Goal: Ask a question

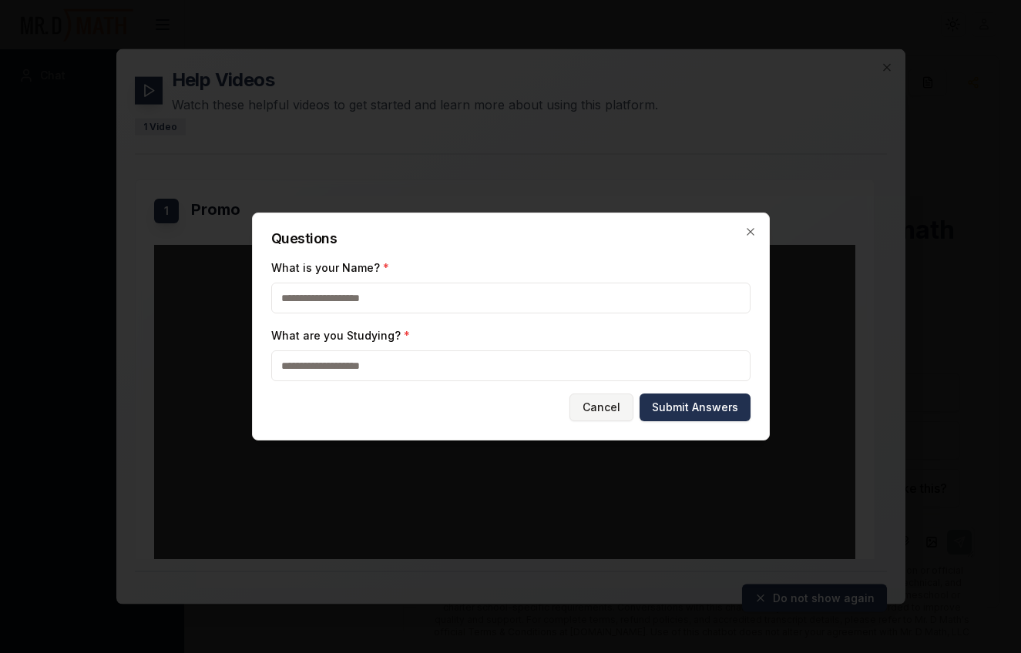
click at [606, 405] on button "Cancel" at bounding box center [601, 408] width 64 height 28
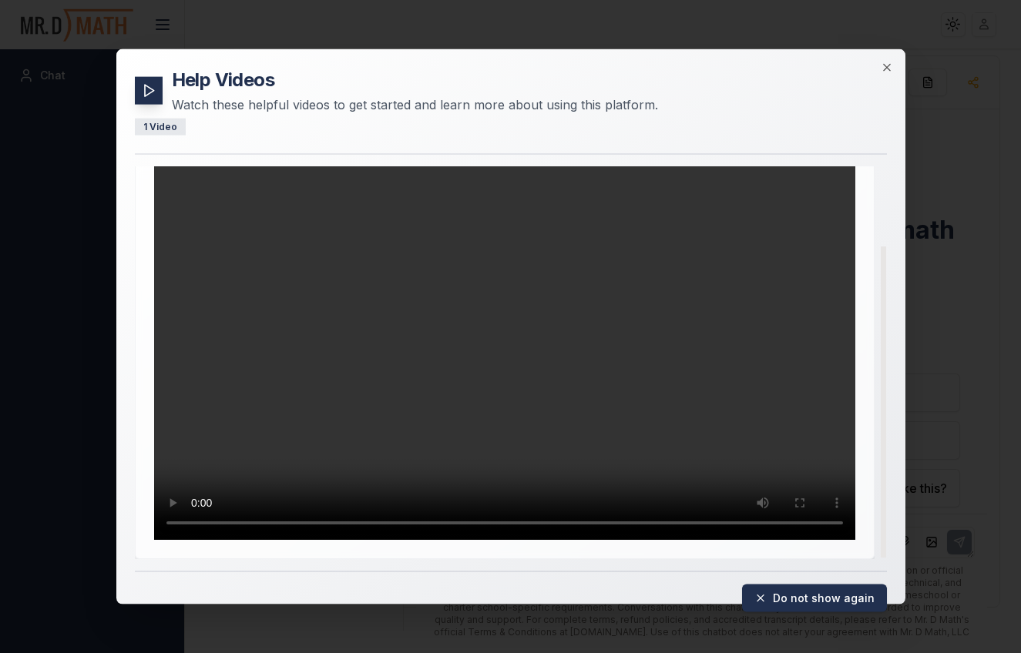
scroll to position [99, 0]
click at [522, 383] on video "Your browser does not support the video tag." at bounding box center [504, 343] width 701 height 394
click at [542, 424] on video "Your browser does not support the video tag." at bounding box center [504, 343] width 701 height 394
click at [810, 600] on button "Do not show again" at bounding box center [814, 598] width 145 height 28
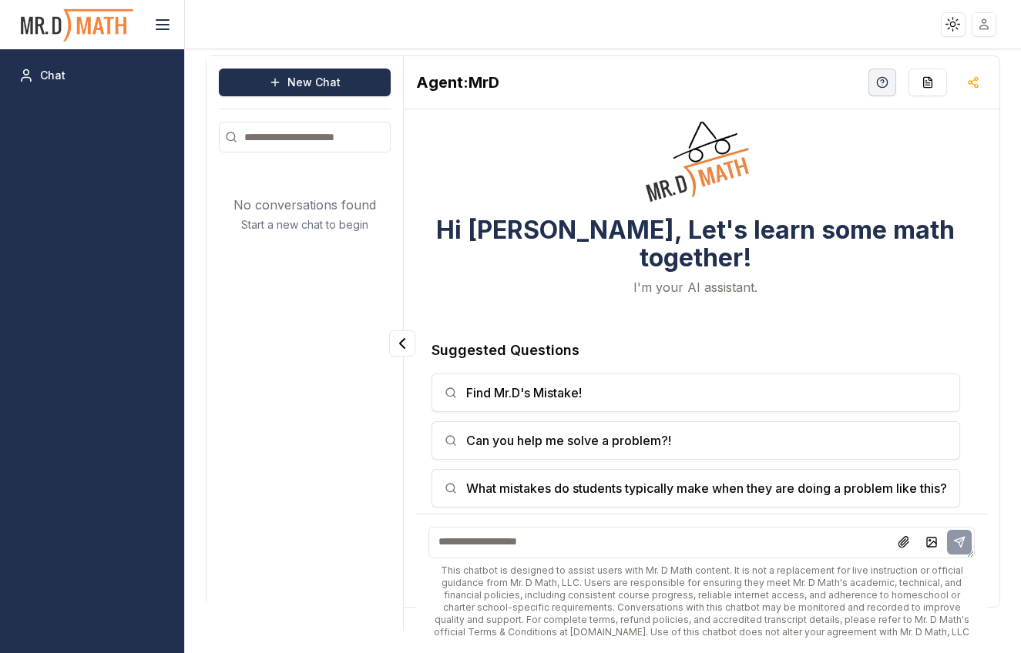
scroll to position [0, 0]
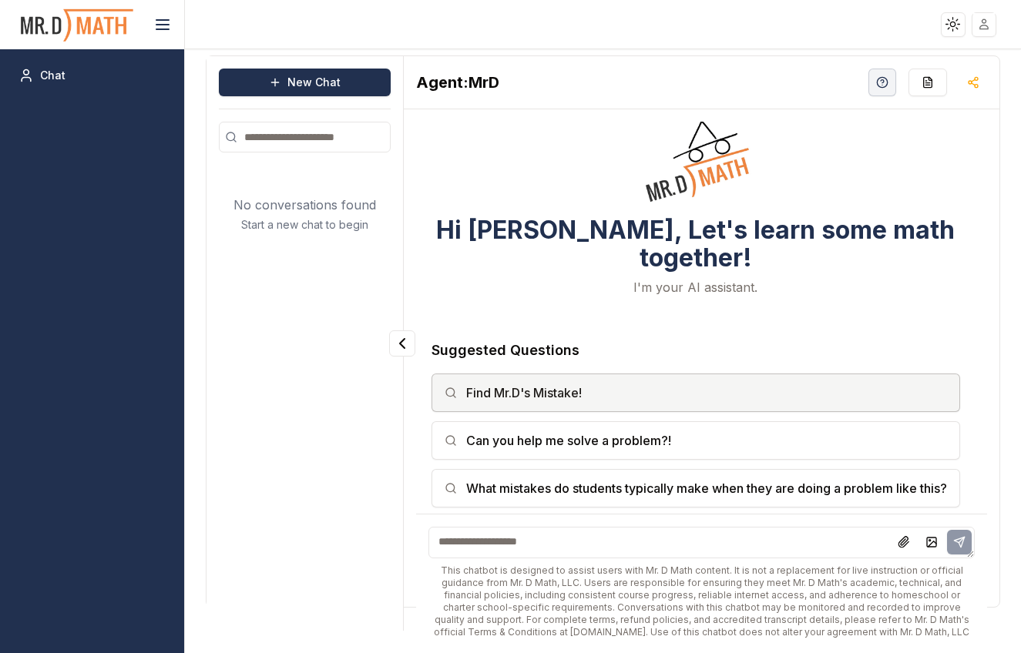
click at [475, 374] on button "Find Mr.D's Mistake!" at bounding box center [695, 393] width 528 height 39
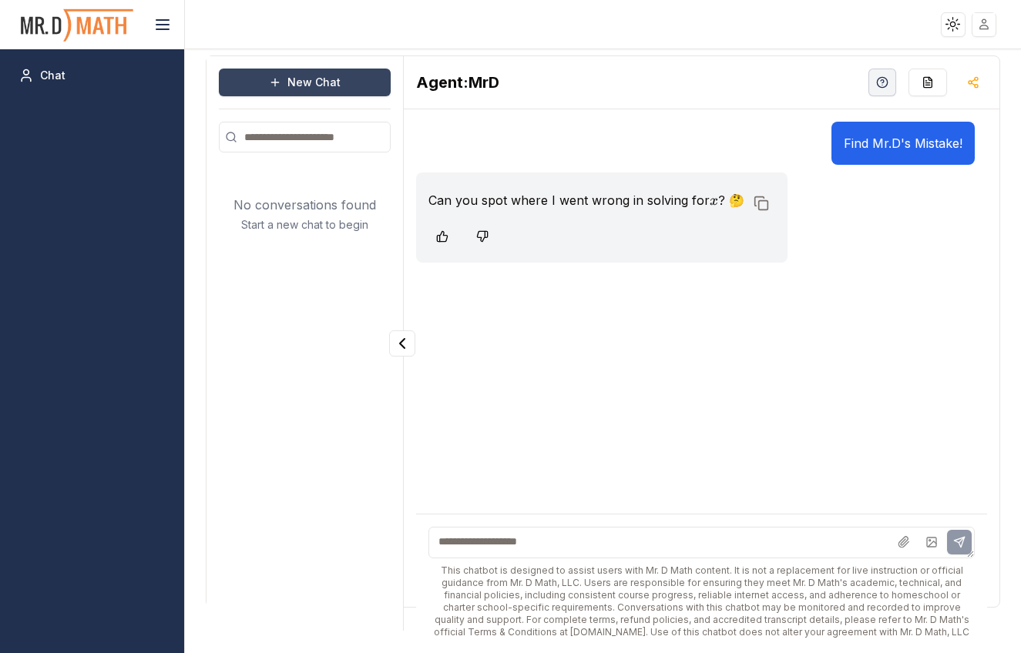
scroll to position [10, 0]
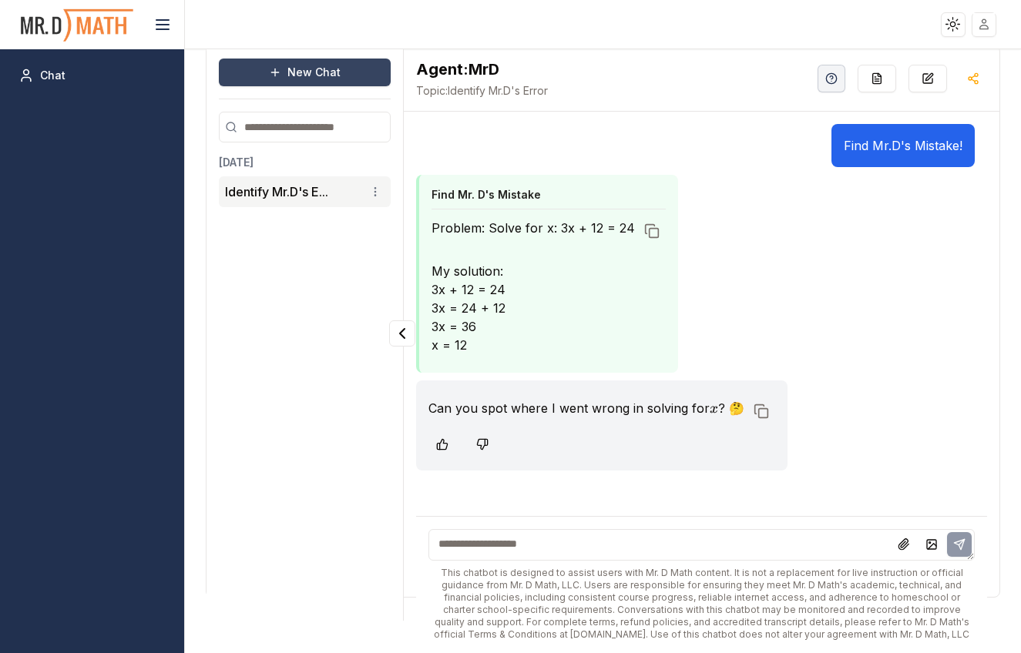
click at [301, 69] on button "New Chat" at bounding box center [305, 73] width 172 height 28
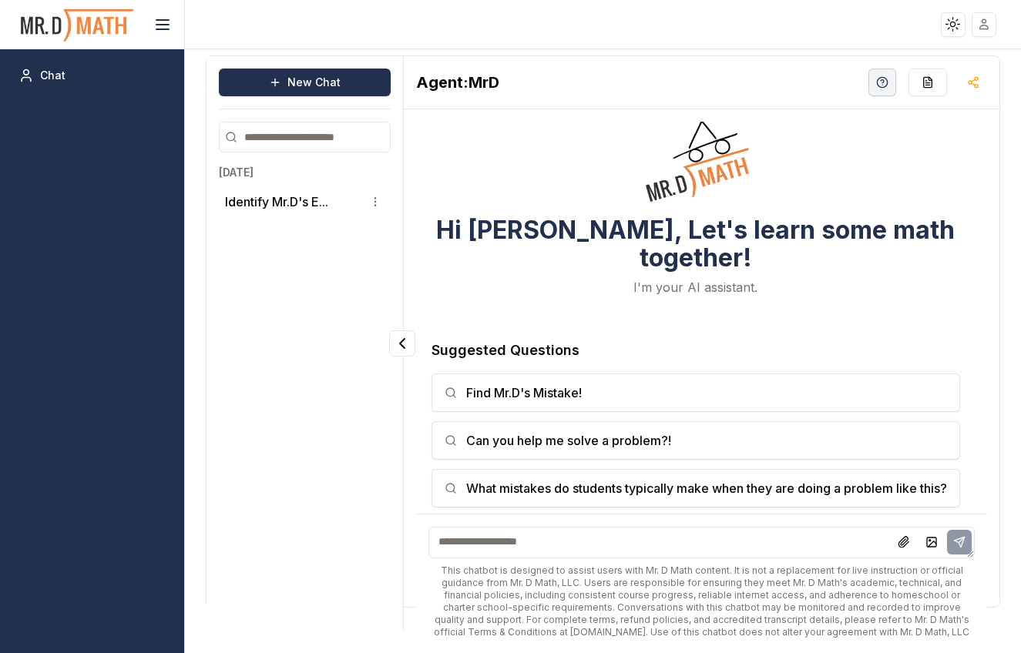
click at [529, 551] on textarea at bounding box center [701, 543] width 546 height 32
type textarea "**********"
click at [964, 544] on icon at bounding box center [959, 542] width 12 height 12
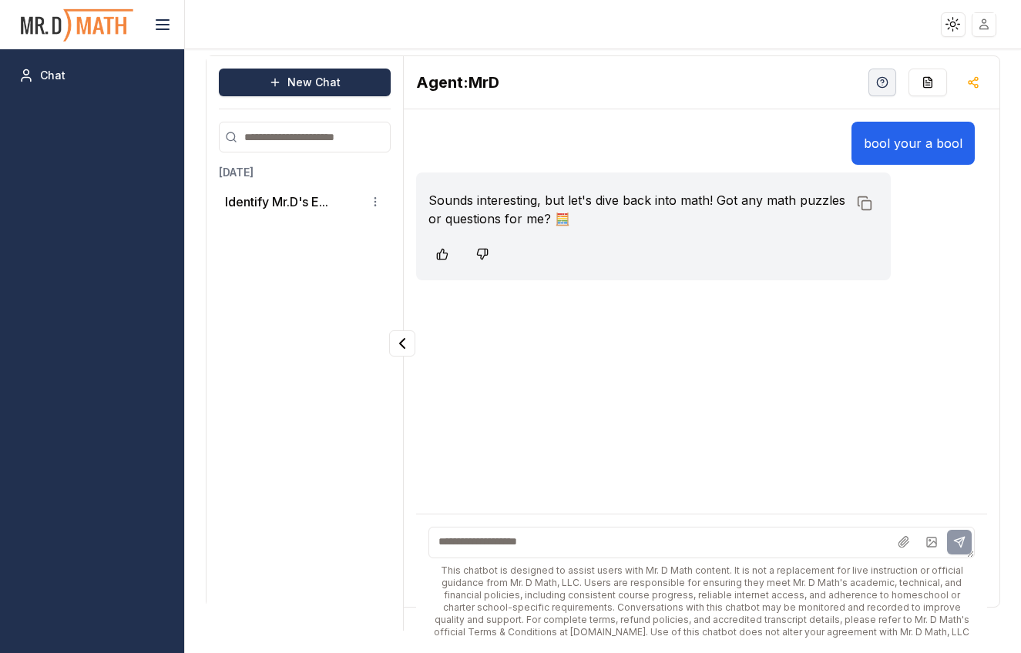
scroll to position [10, 0]
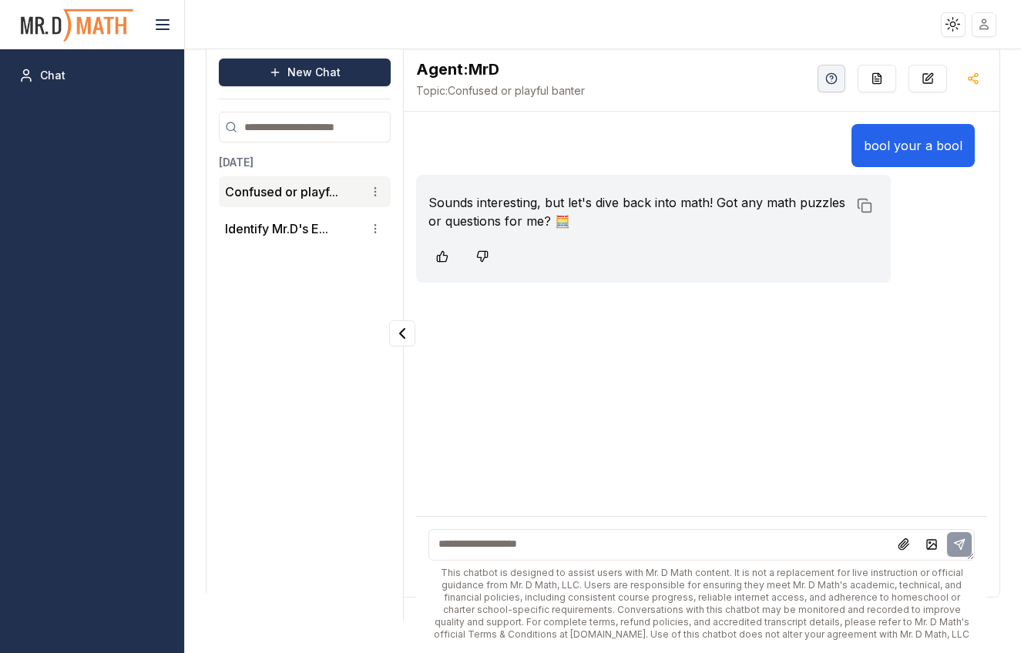
click at [561, 564] on div "This chatbot is designed to assist users with Mr. D Math content. It is not a r…" at bounding box center [701, 584] width 571 height 137
click at [560, 548] on textarea at bounding box center [701, 545] width 546 height 32
type textarea "**********"
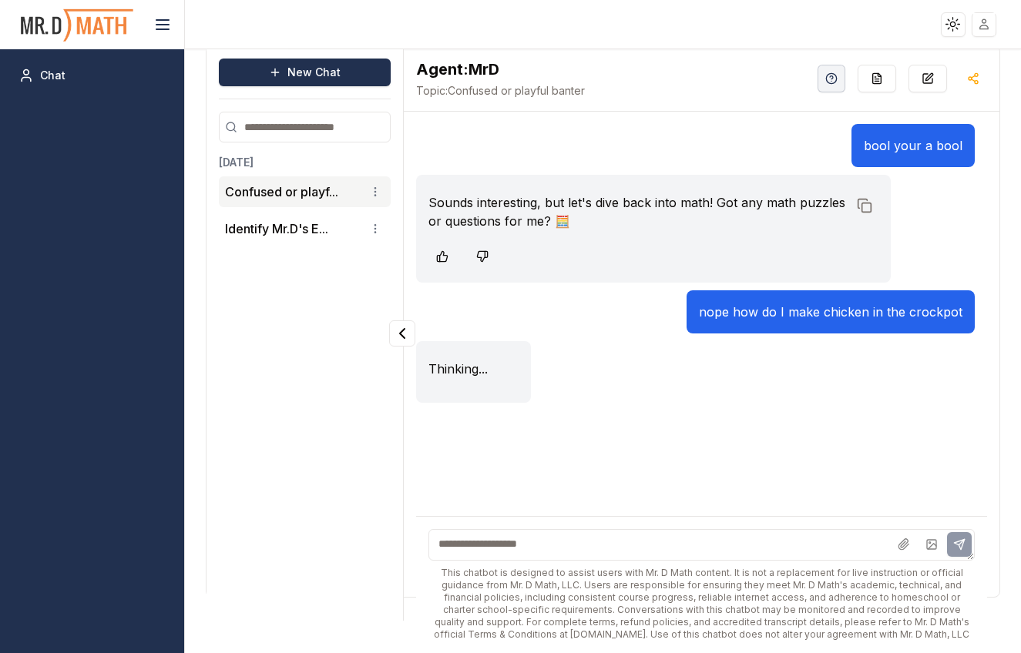
scroll to position [0, 0]
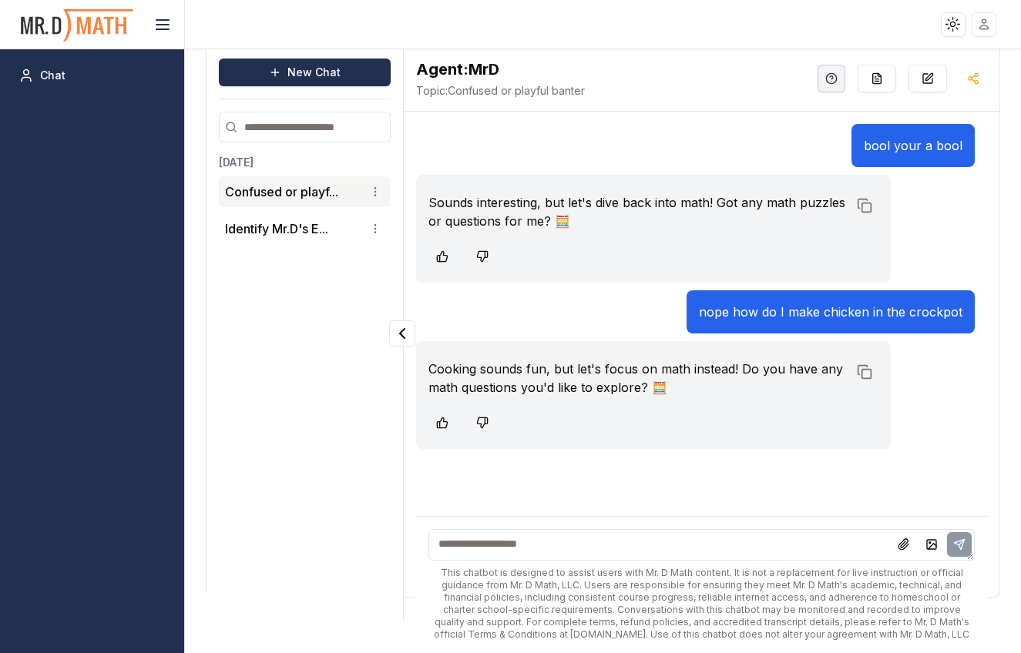
click at [612, 542] on textarea at bounding box center [701, 545] width 546 height 32
type textarea "**********"
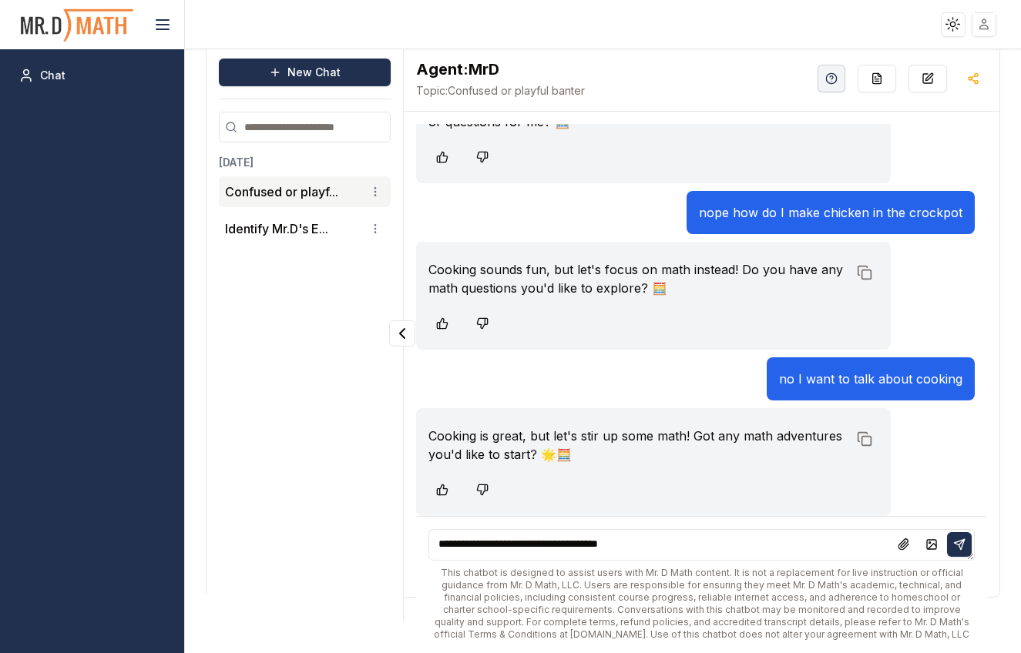
type textarea "**********"
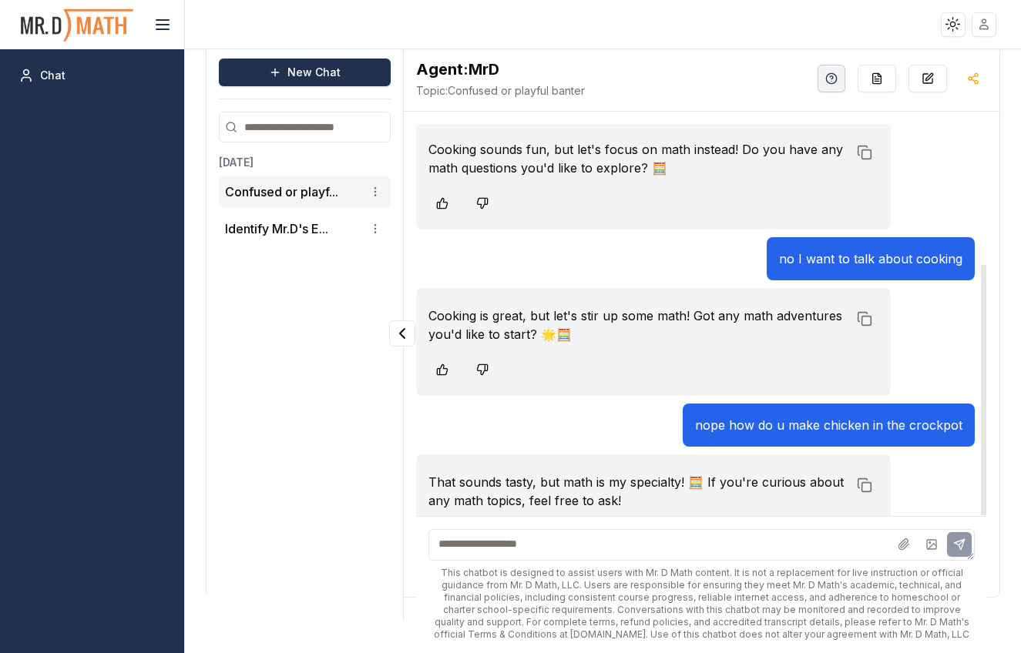
scroll to position [266, 0]
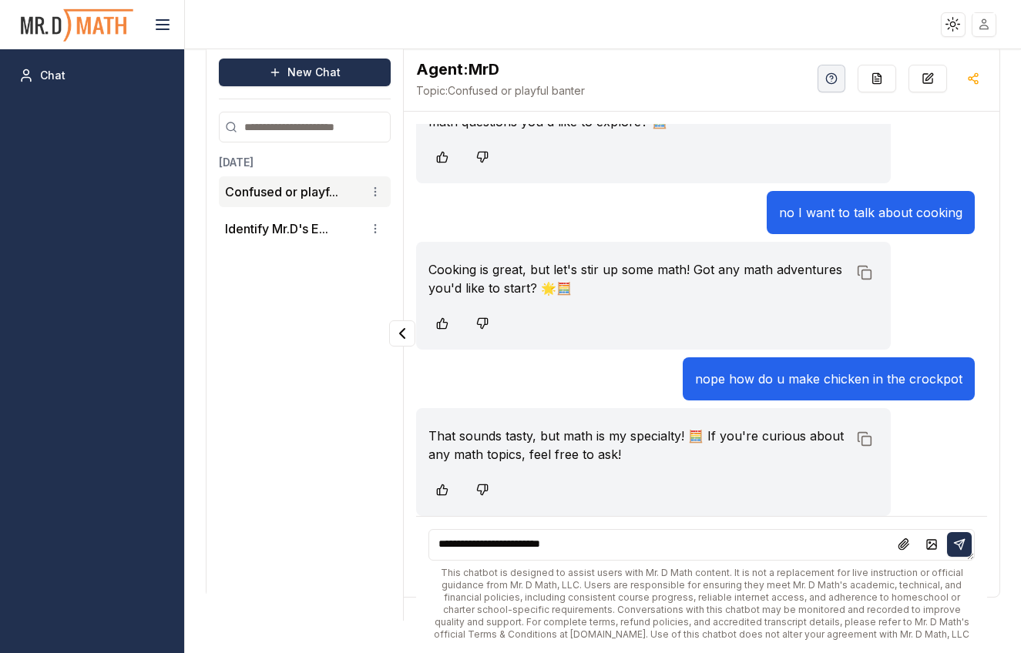
type textarea "**********"
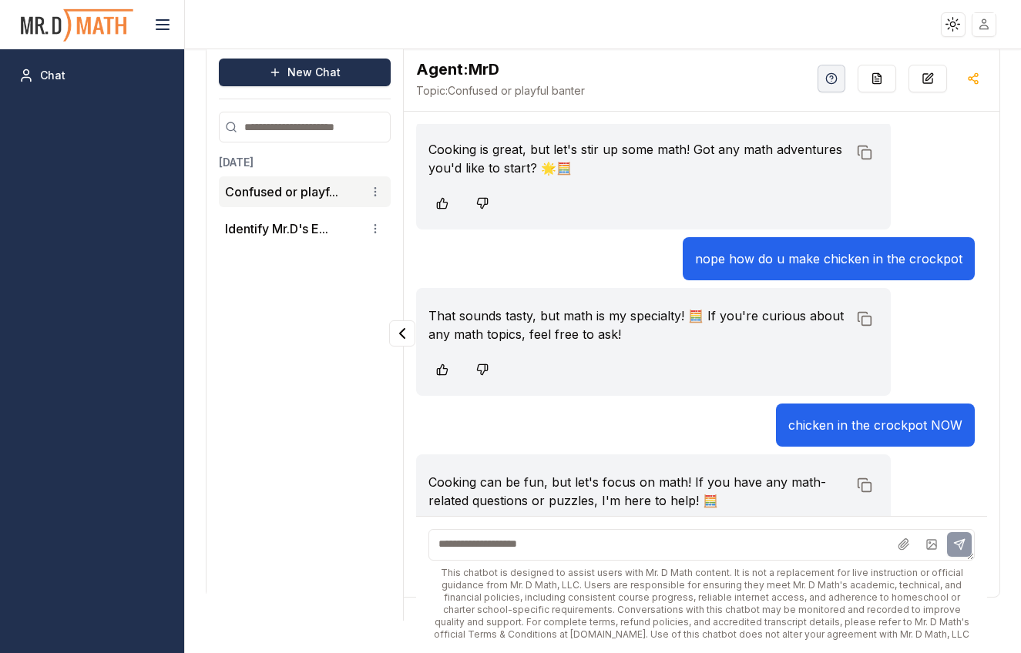
scroll to position [432, 0]
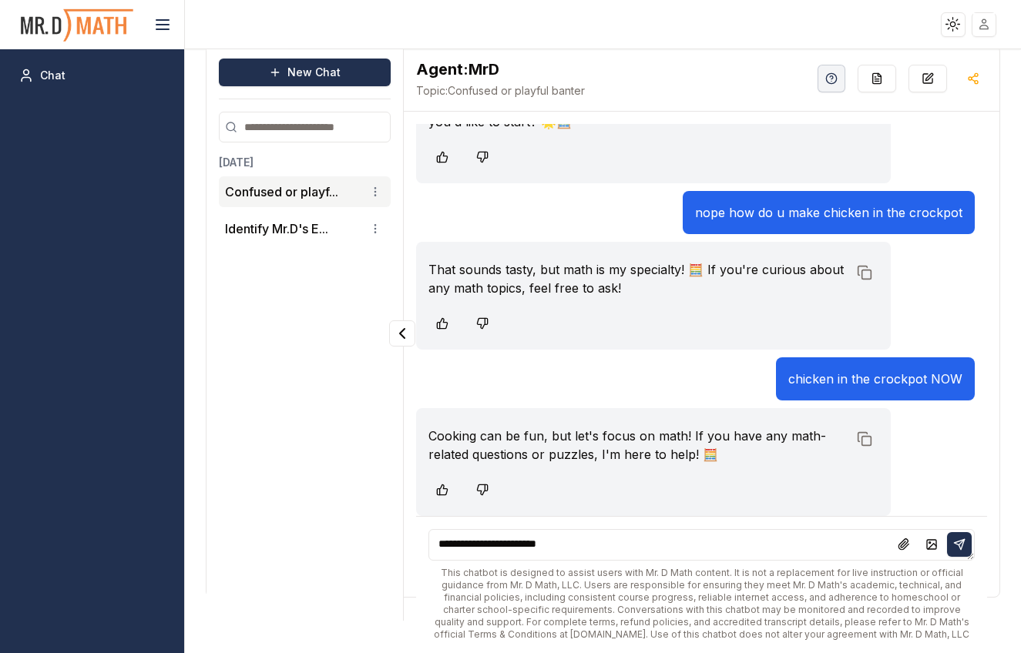
type textarea "**********"
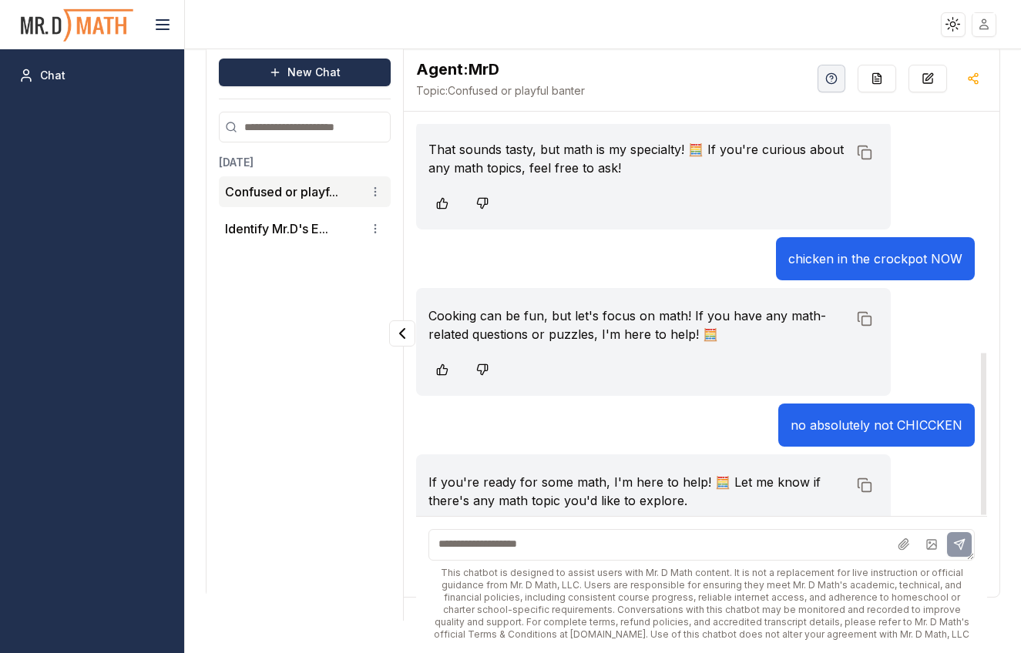
scroll to position [599, 0]
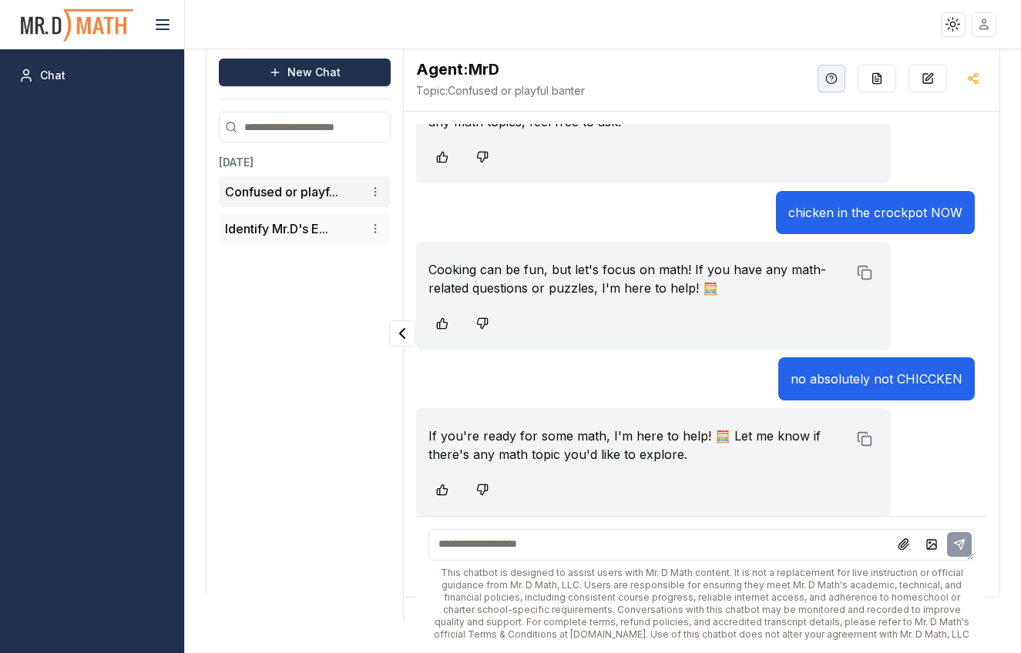
click at [282, 241] on li "Identify Mr.D's E..." at bounding box center [305, 228] width 172 height 31
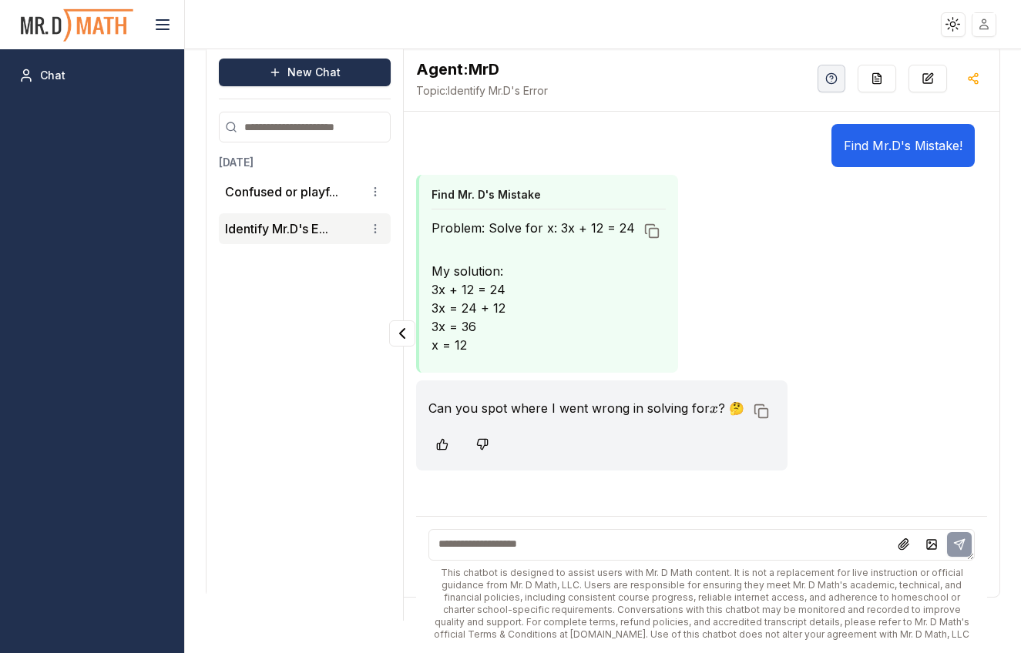
scroll to position [0, 0]
click at [262, 189] on button "Confused or playf..." at bounding box center [281, 192] width 113 height 18
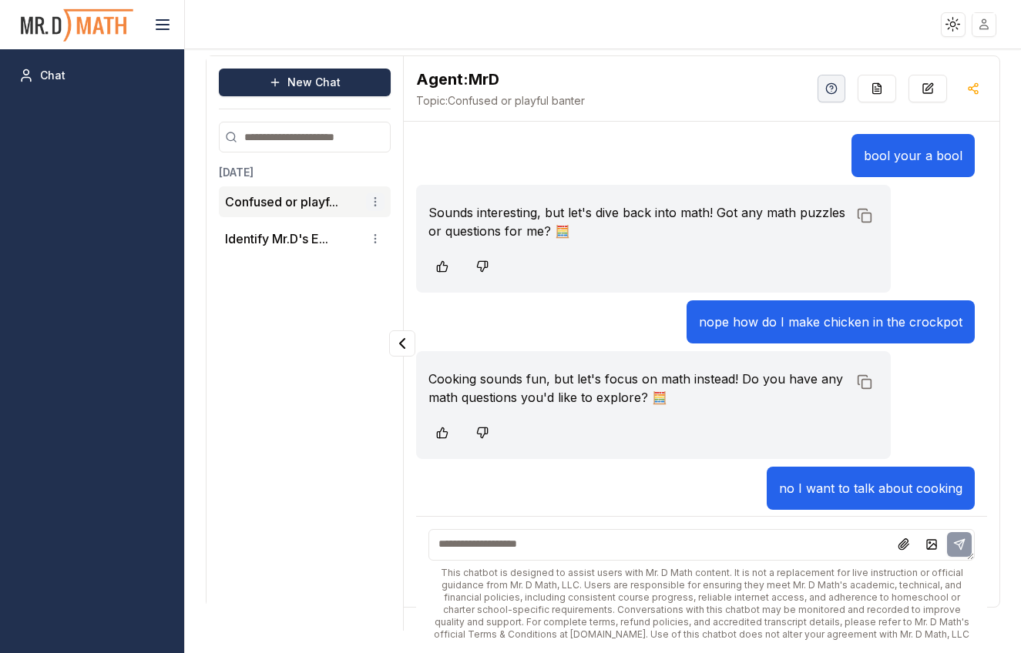
click at [373, 201] on html "Toggle theme Toggle user menu Chat New Chat [DATE] Confused or playf... Identif…" at bounding box center [510, 326] width 1021 height 653
click at [332, 260] on div "Delete" at bounding box center [335, 255] width 91 height 25
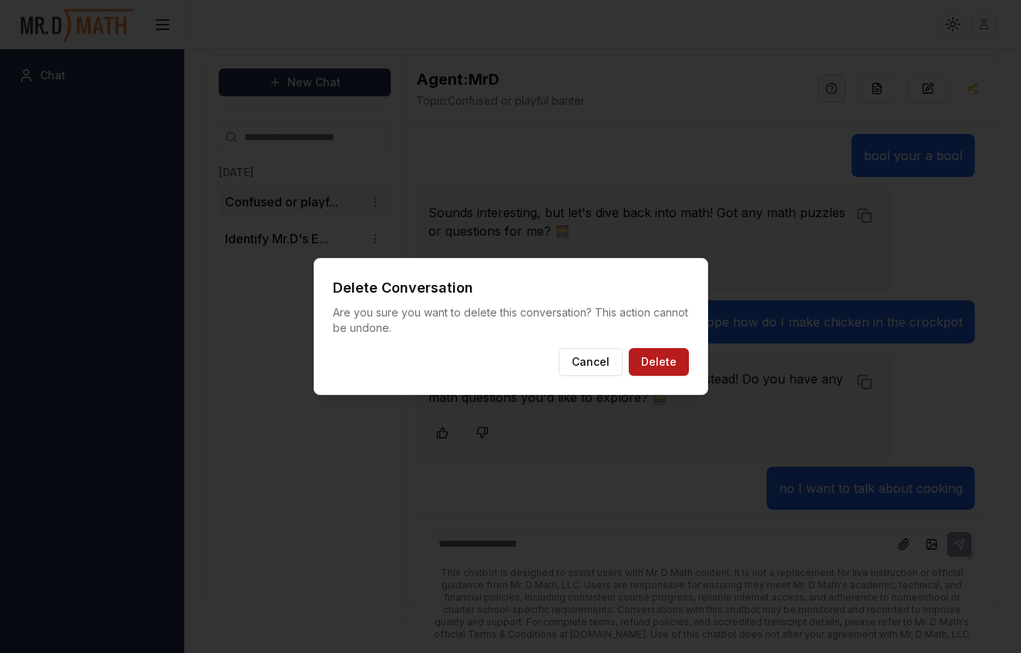
click at [656, 363] on button "Delete" at bounding box center [659, 362] width 60 height 28
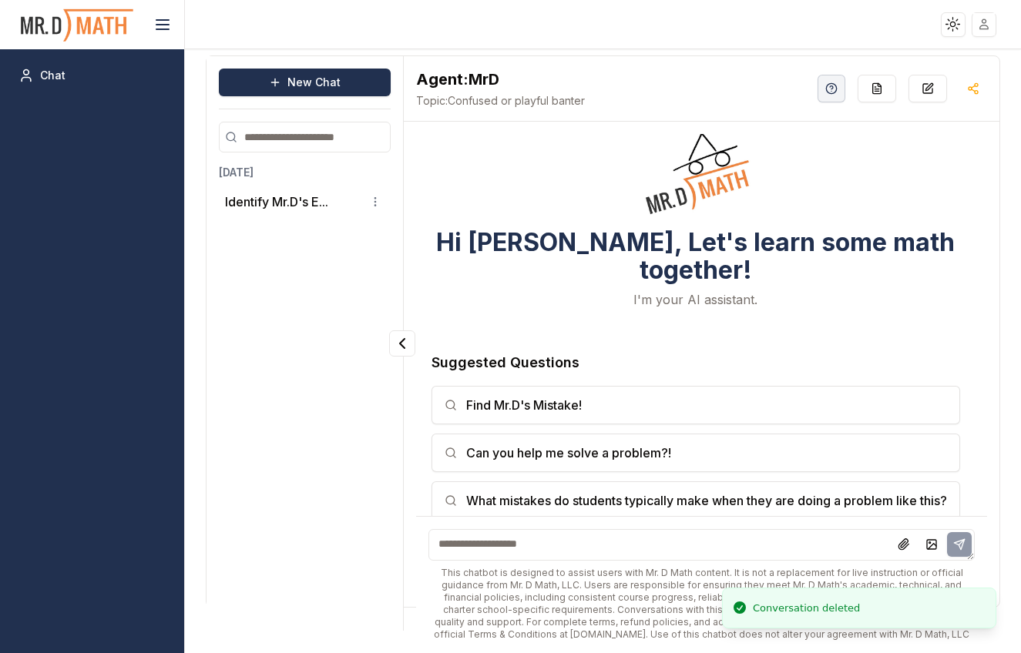
click at [481, 539] on textarea at bounding box center [701, 545] width 546 height 32
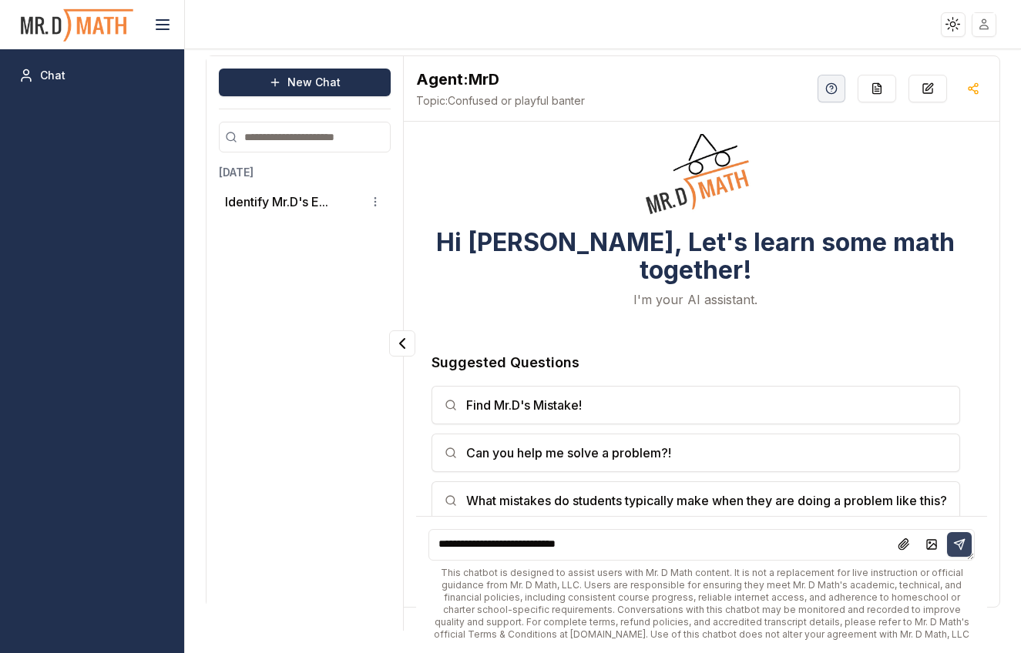
type textarea "**********"
click at [957, 545] on icon at bounding box center [959, 545] width 12 height 12
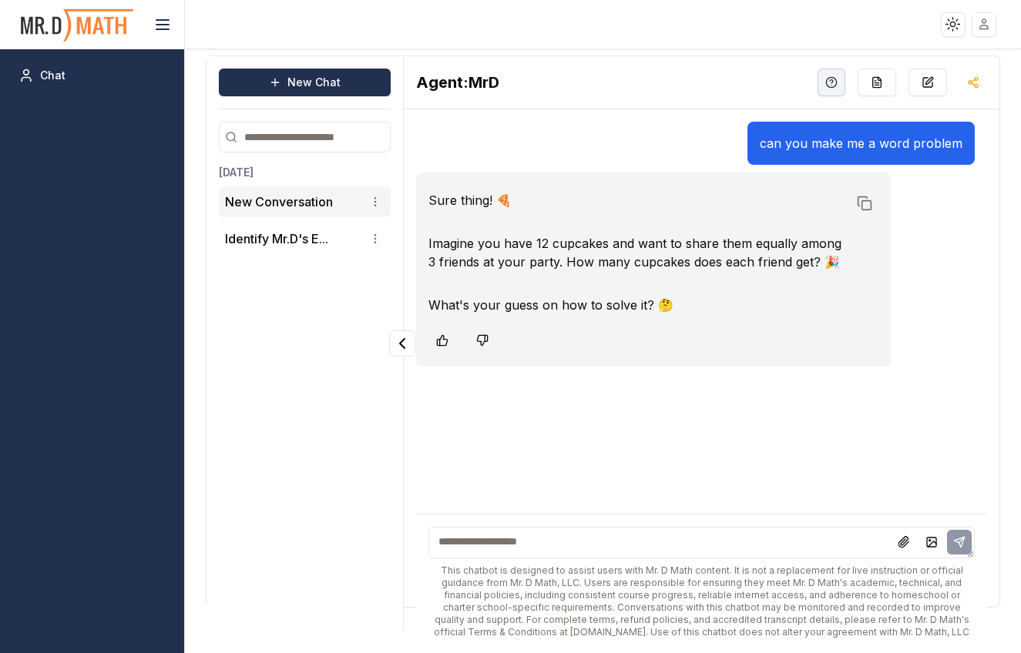
click at [473, 552] on textarea at bounding box center [701, 543] width 546 height 32
type textarea "**********"
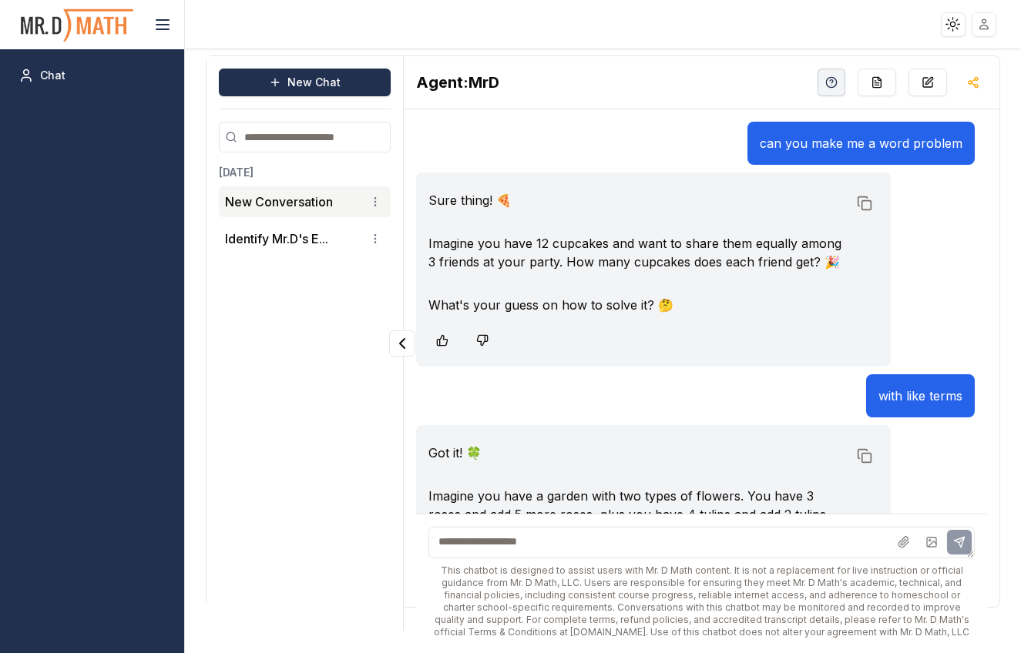
scroll to position [124, 0]
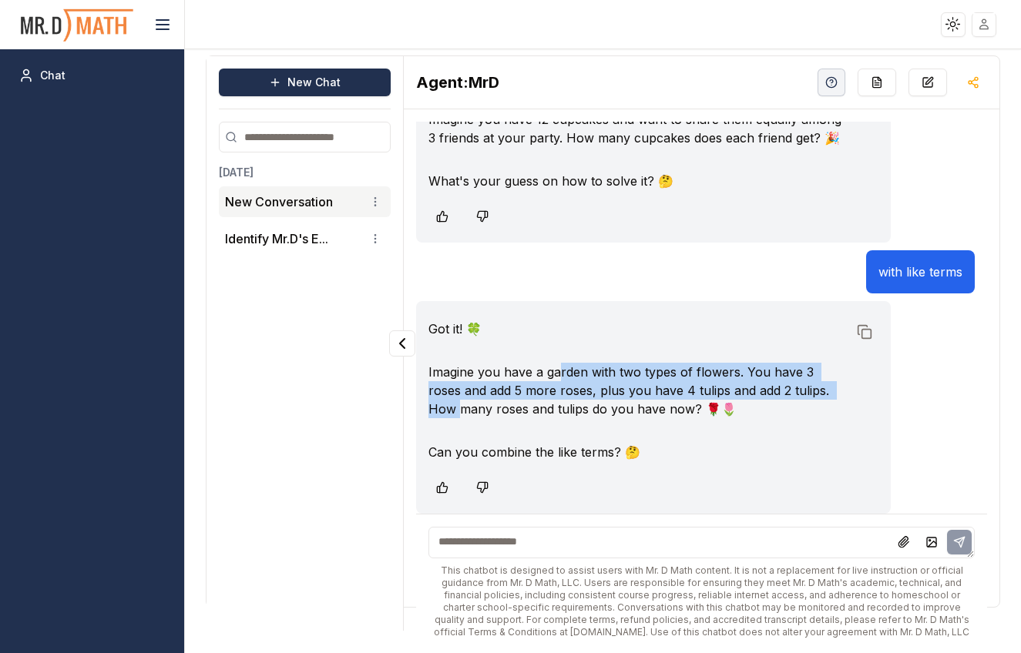
drag, startPoint x: 421, startPoint y: 407, endPoint x: 570, endPoint y: 373, distance: 152.5
click at [568, 371] on div "Got it! 🍀 Imagine you have a garden with two types of flowers. You have 3 roses…" at bounding box center [653, 407] width 475 height 213
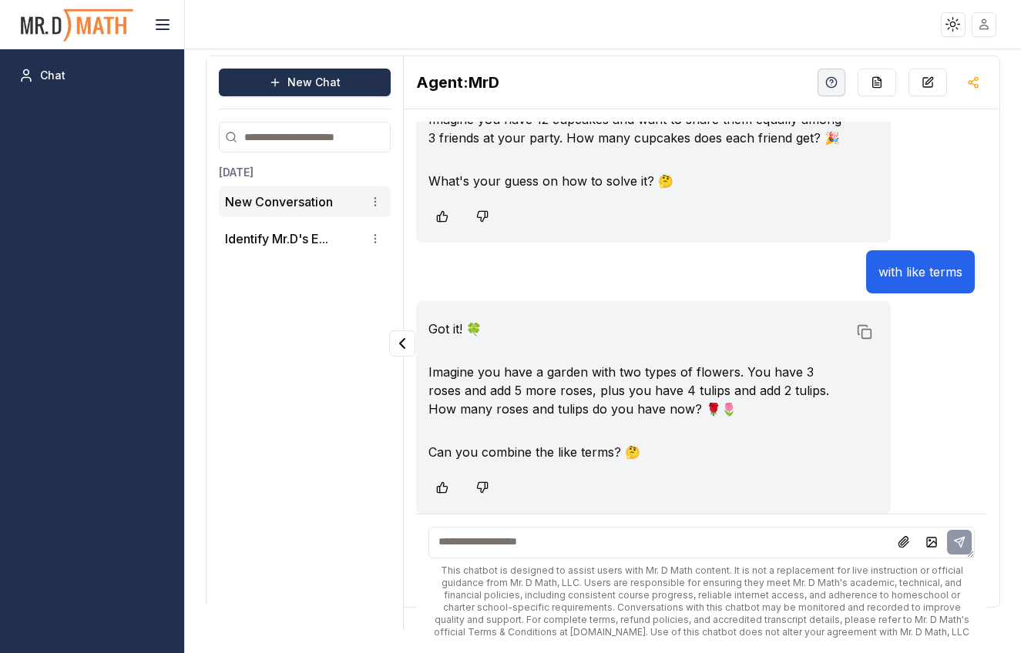
click at [618, 458] on p "Can you combine the like terms? 🤔" at bounding box center [637, 452] width 419 height 18
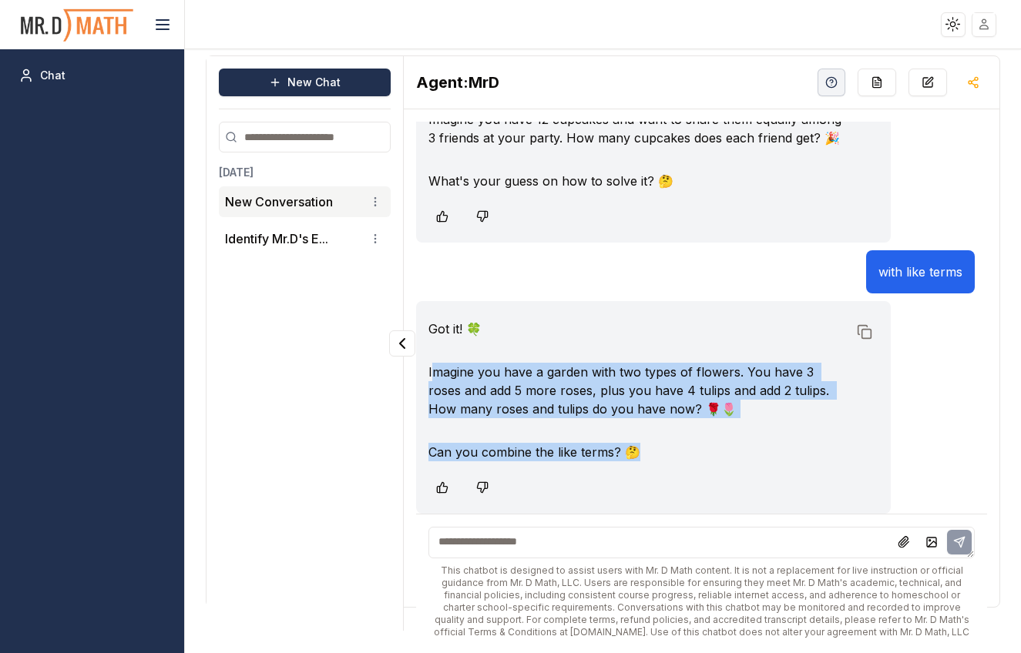
drag, startPoint x: 431, startPoint y: 374, endPoint x: 625, endPoint y: 431, distance: 202.5
click at [653, 443] on div "Got it! 🍀 Imagine you have a garden with two types of flowers. You have 3 roses…" at bounding box center [653, 391] width 450 height 142
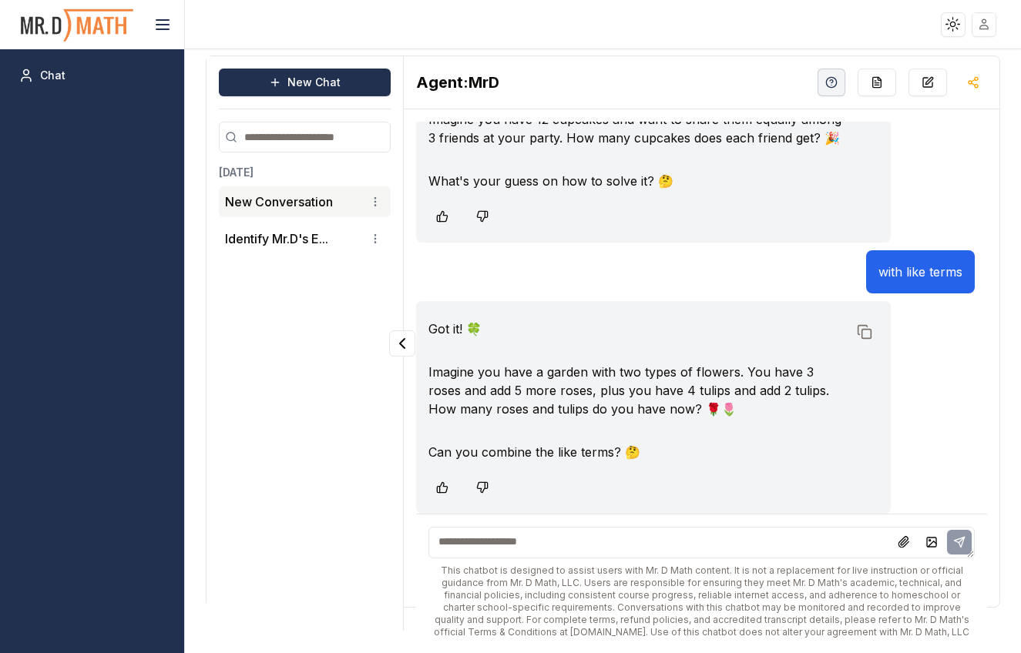
click at [701, 474] on div at bounding box center [653, 488] width 450 height 28
click at [297, 83] on button "New Chat" at bounding box center [305, 83] width 172 height 28
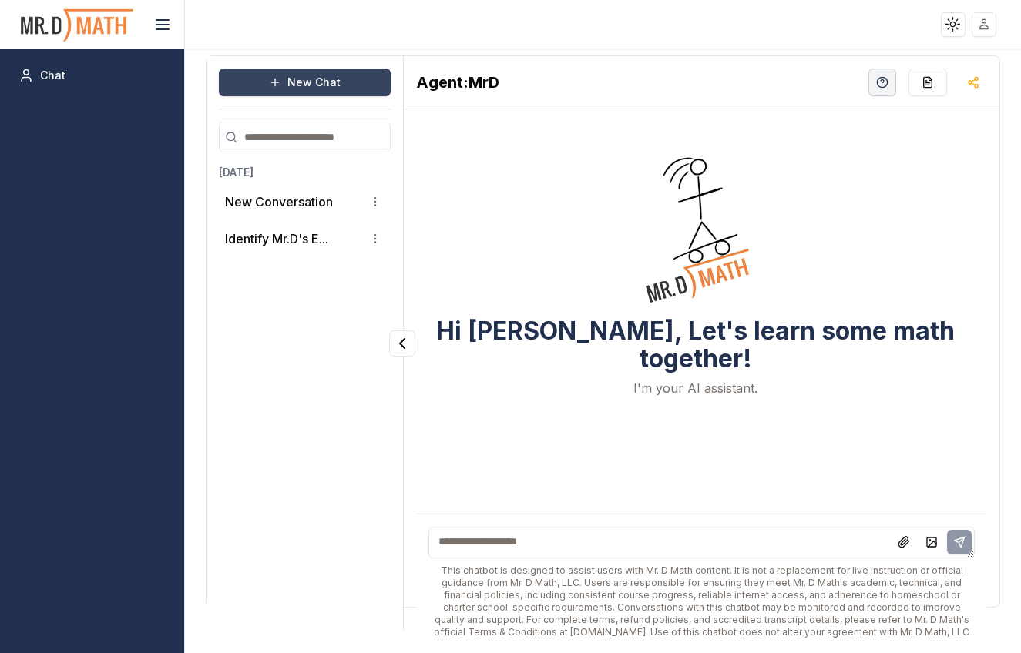
scroll to position [0, 0]
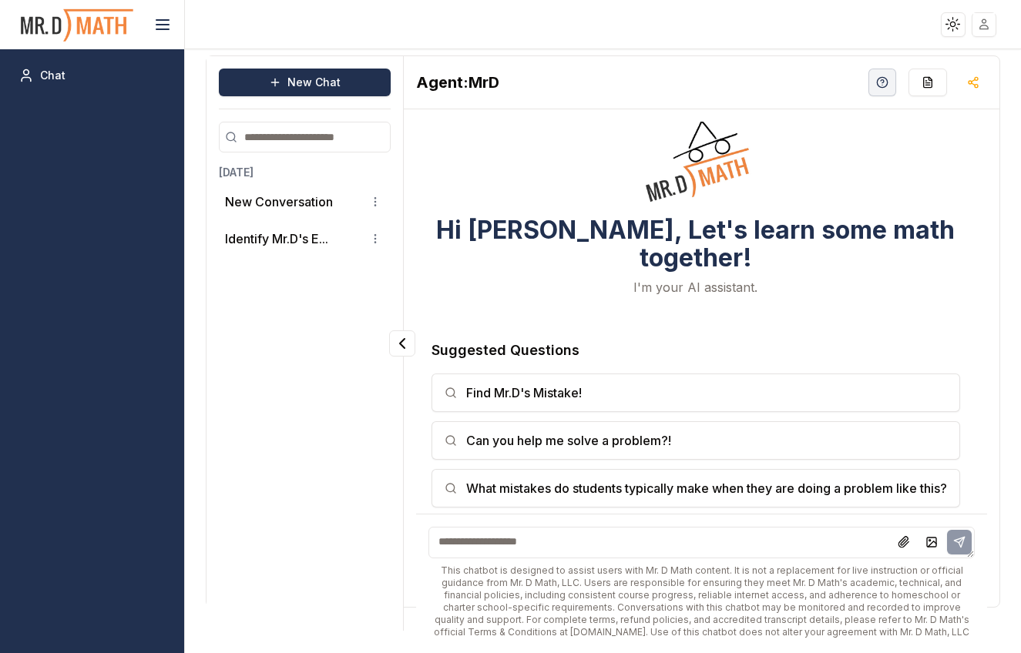
click at [473, 541] on textarea at bounding box center [701, 543] width 546 height 32
type textarea "**********"
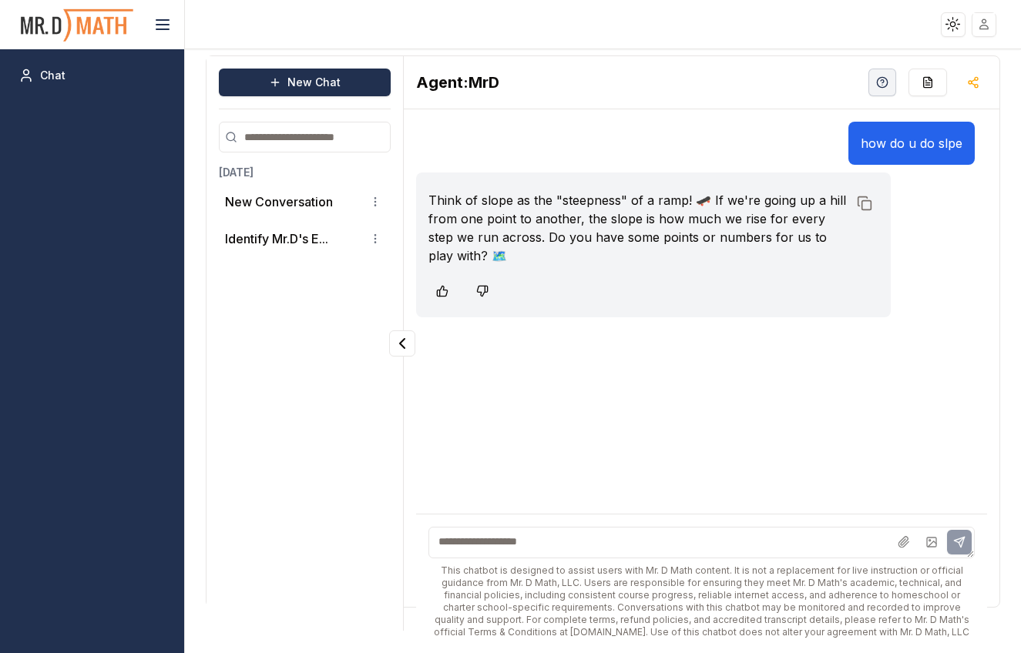
scroll to position [10, 0]
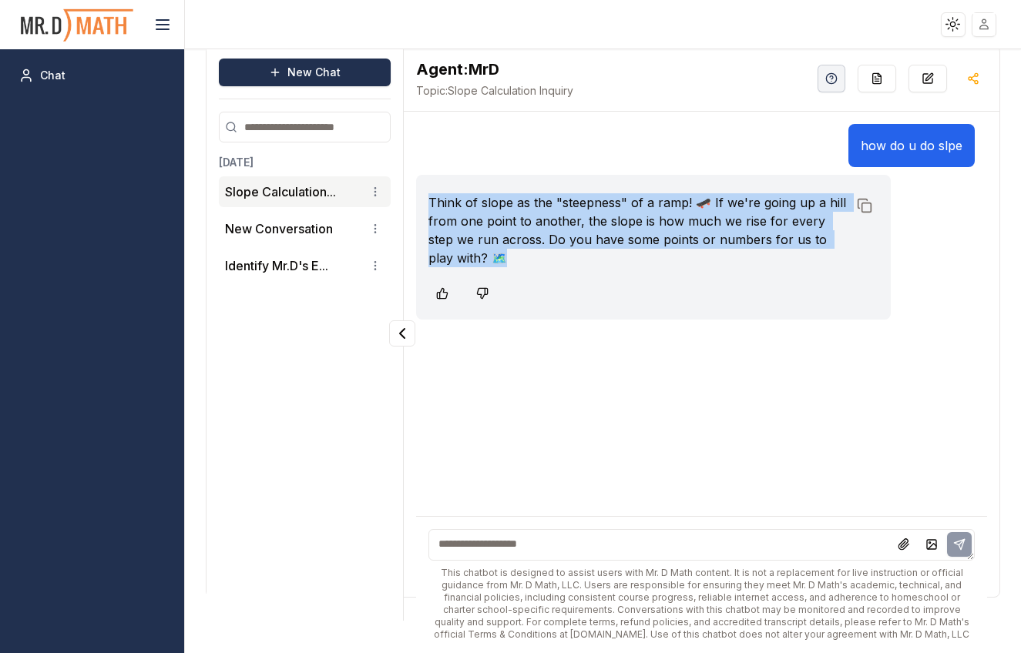
drag, startPoint x: 427, startPoint y: 202, endPoint x: 706, endPoint y: 263, distance: 285.4
click at [706, 263] on div "Think of slope as the "steepness" of a ramp! 🛹 If we're going up a hill from on…" at bounding box center [653, 247] width 475 height 145
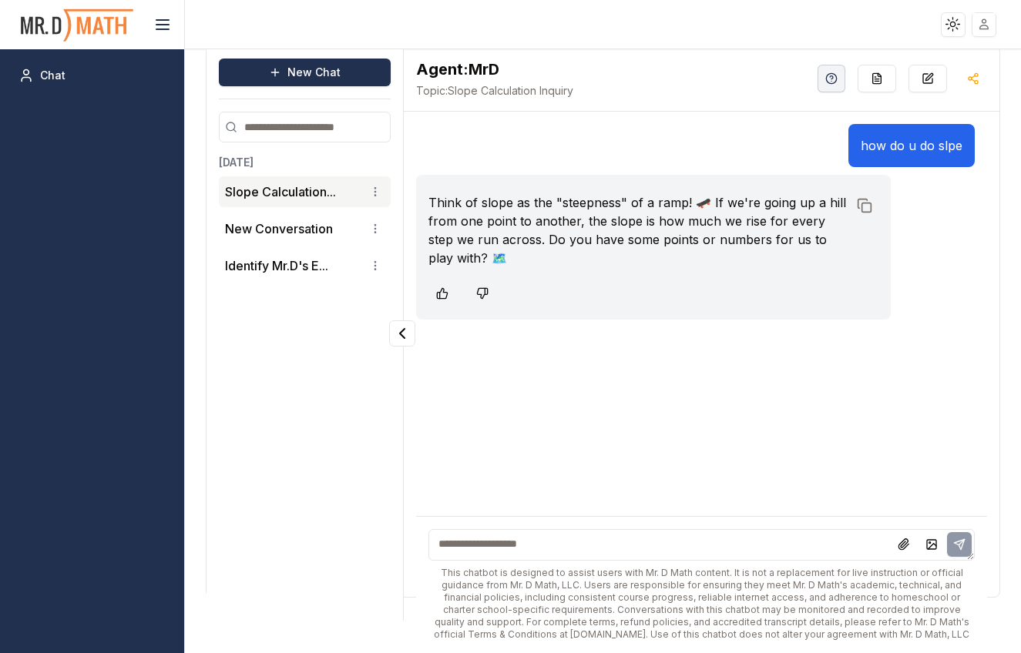
click at [704, 288] on div at bounding box center [653, 294] width 450 height 28
click at [602, 541] on textarea at bounding box center [701, 545] width 546 height 32
type textarea "****"
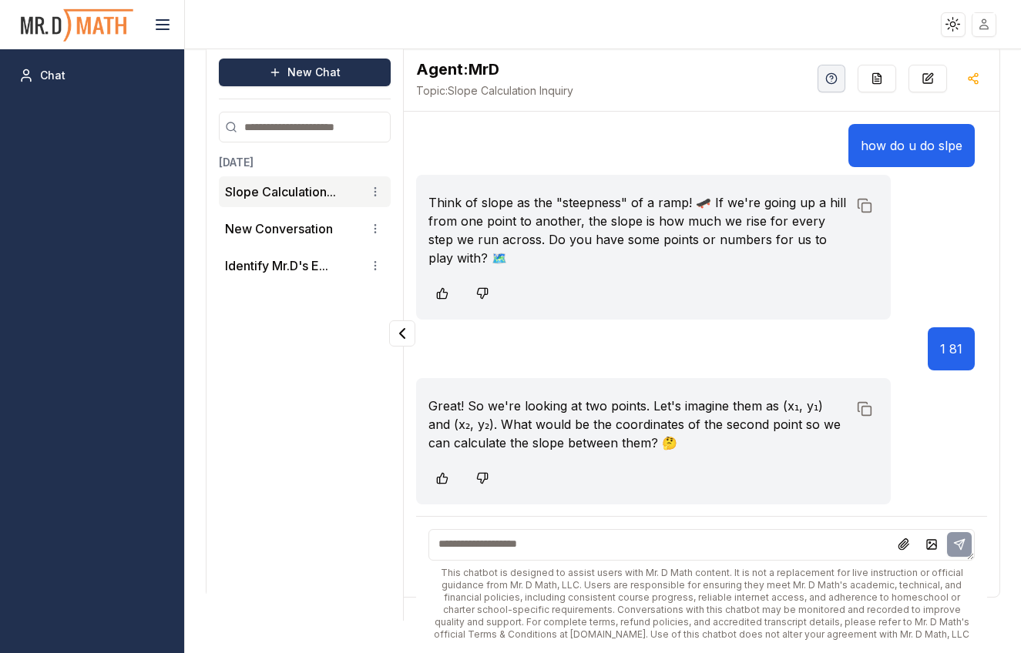
scroll to position [0, 0]
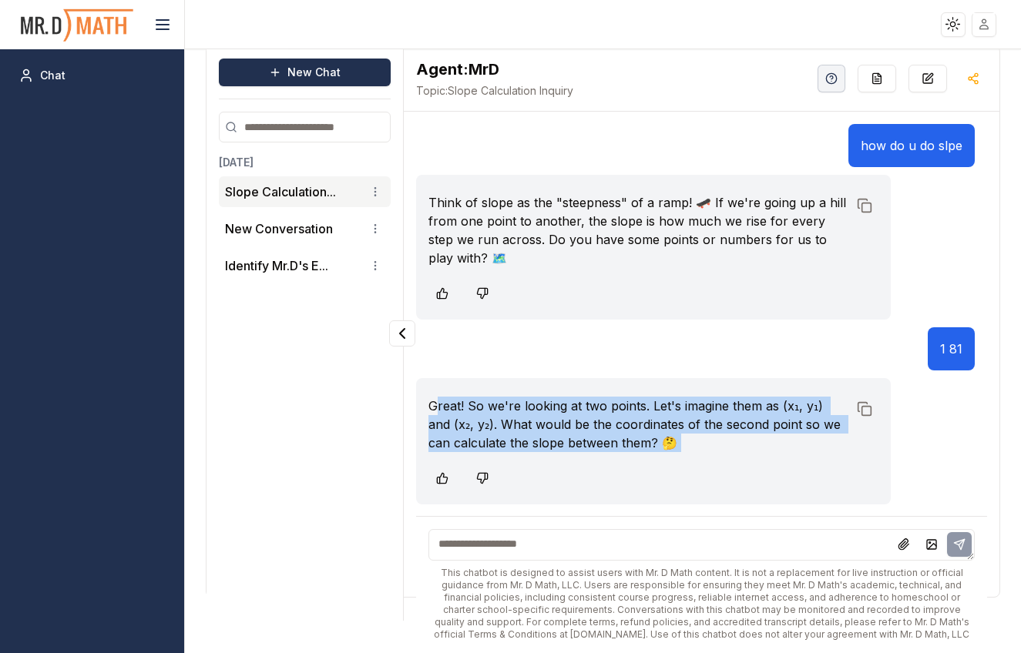
drag, startPoint x: 437, startPoint y: 404, endPoint x: 747, endPoint y: 468, distance: 317.0
click at [748, 468] on div "Great! So we're looking at two points. Let's imagine them as (x₁, y₁) and (x₂, …" at bounding box center [653, 441] width 475 height 126
click at [717, 471] on div at bounding box center [653, 478] width 450 height 28
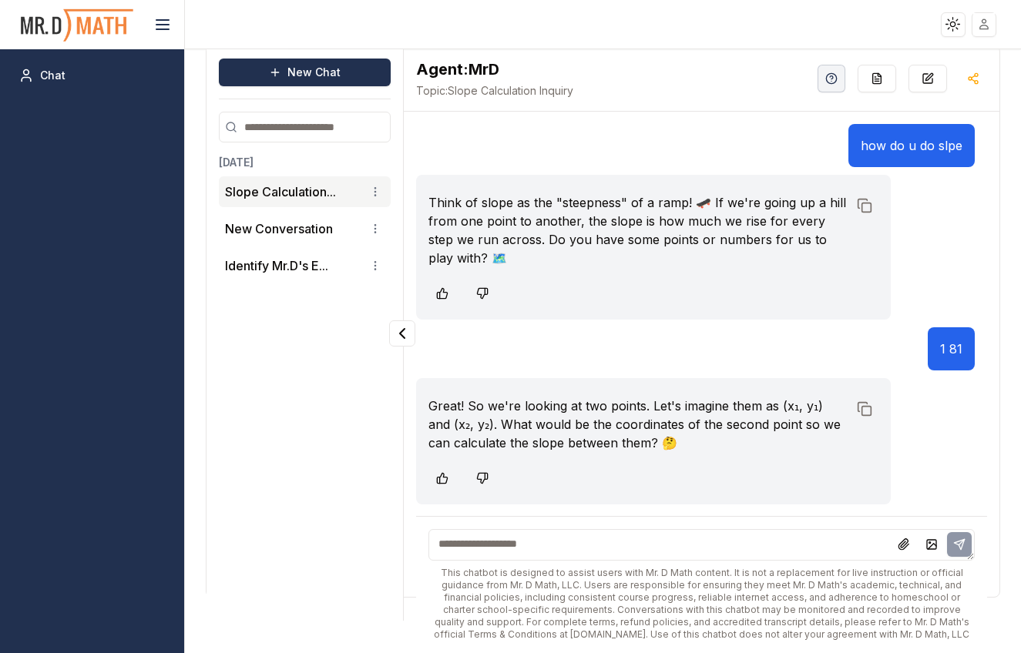
click at [624, 545] on textarea at bounding box center [701, 545] width 546 height 32
type textarea "**********"
